Goal: Transaction & Acquisition: Purchase product/service

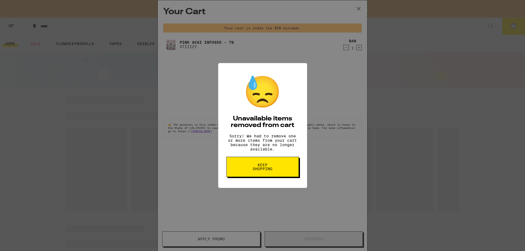
click at [255, 171] on span "Keep Shopping" at bounding box center [262, 167] width 28 height 8
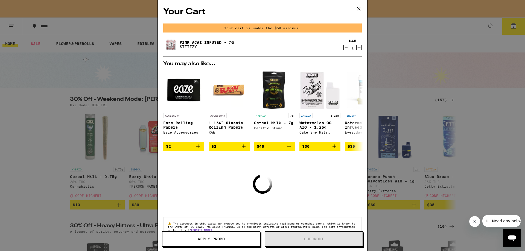
click at [358, 5] on icon at bounding box center [359, 9] width 8 height 8
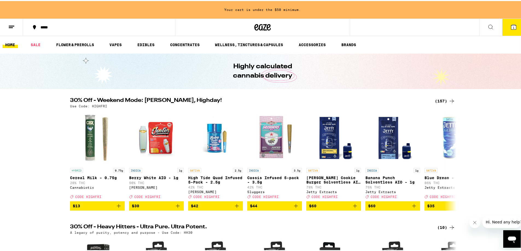
click at [504, 27] on button "1" at bounding box center [513, 26] width 23 height 17
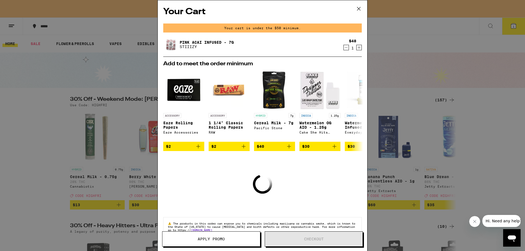
click at [344, 48] on icon "Decrement" at bounding box center [346, 47] width 5 height 7
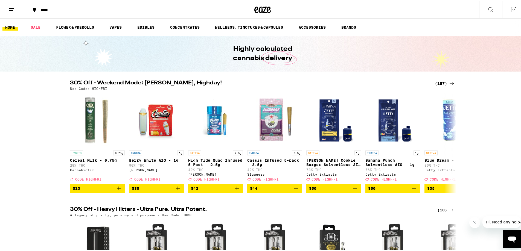
click at [438, 82] on div "(157)" at bounding box center [445, 82] width 20 height 7
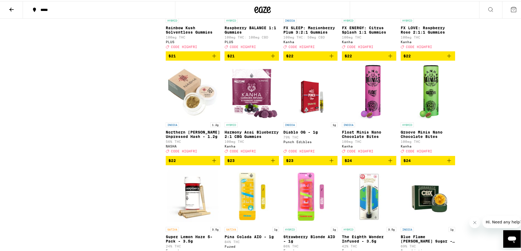
scroll to position [2233, 0]
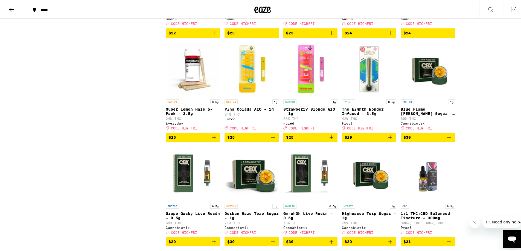
click at [329, 138] on icon "Add to bag" at bounding box center [331, 136] width 4 height 4
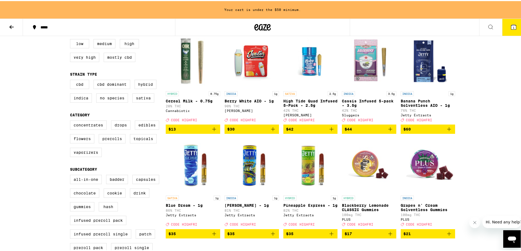
scroll to position [0, 0]
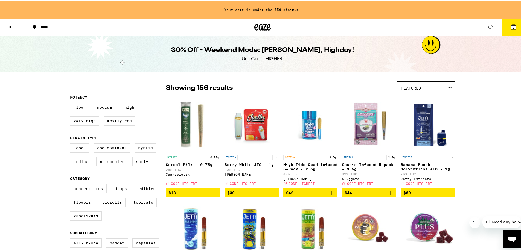
click at [447, 194] on icon "Add to bag" at bounding box center [449, 192] width 4 height 4
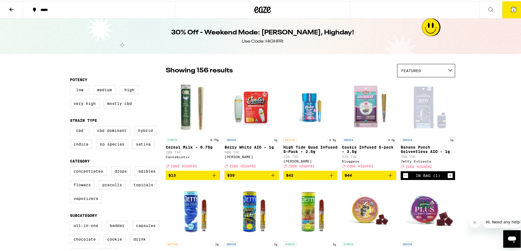
click at [511, 10] on icon at bounding box center [513, 8] width 5 height 5
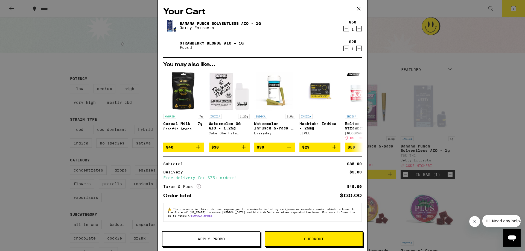
click at [344, 48] on icon "Decrement" at bounding box center [346, 48] width 5 height 7
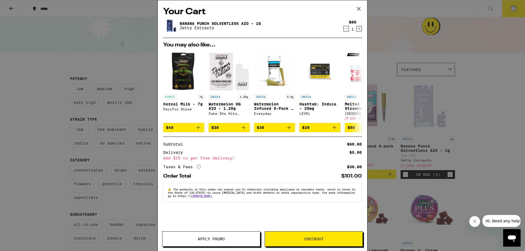
click at [227, 243] on button "Apply Promo" at bounding box center [211, 239] width 98 height 15
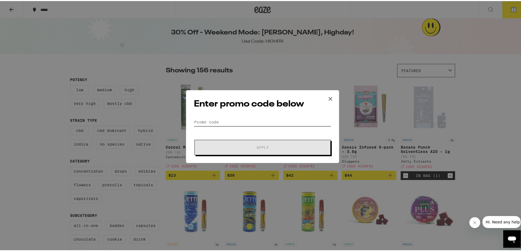
click at [228, 118] on input "Promo Code" at bounding box center [262, 121] width 137 height 8
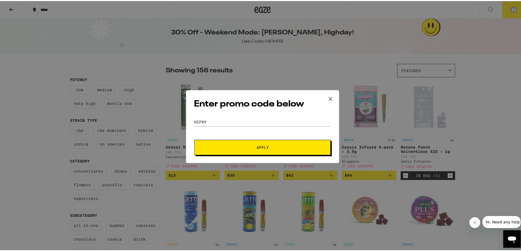
click at [245, 156] on div "Enter promo code below Promo Code hifry Apply" at bounding box center [262, 125] width 153 height 73
click at [244, 148] on span "Apply" at bounding box center [262, 147] width 98 height 4
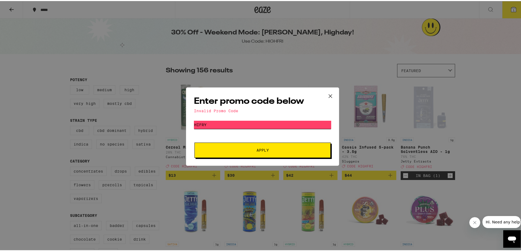
click at [207, 120] on input "hifry" at bounding box center [262, 124] width 137 height 8
click at [224, 150] on span "Apply" at bounding box center [262, 149] width 98 height 4
click at [212, 118] on div "Enter promo code below Invalid Promo Code Promo Code hifri Apply" at bounding box center [262, 125] width 153 height 78
click at [214, 126] on input "hifri" at bounding box center [262, 124] width 137 height 8
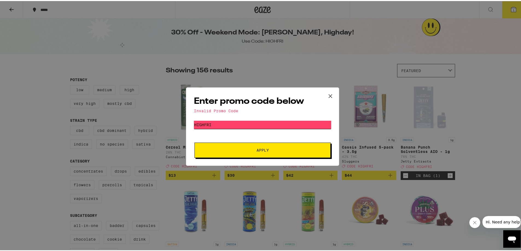
type input "highfri"
click at [230, 151] on span "Apply" at bounding box center [262, 149] width 98 height 4
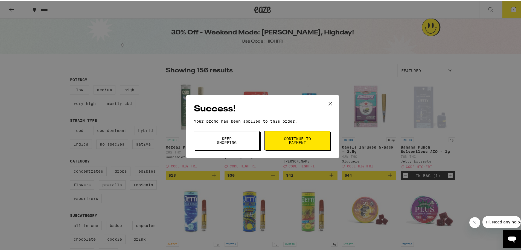
click at [317, 145] on button "Continue to payment" at bounding box center [297, 139] width 66 height 19
